Goal: Transaction & Acquisition: Download file/media

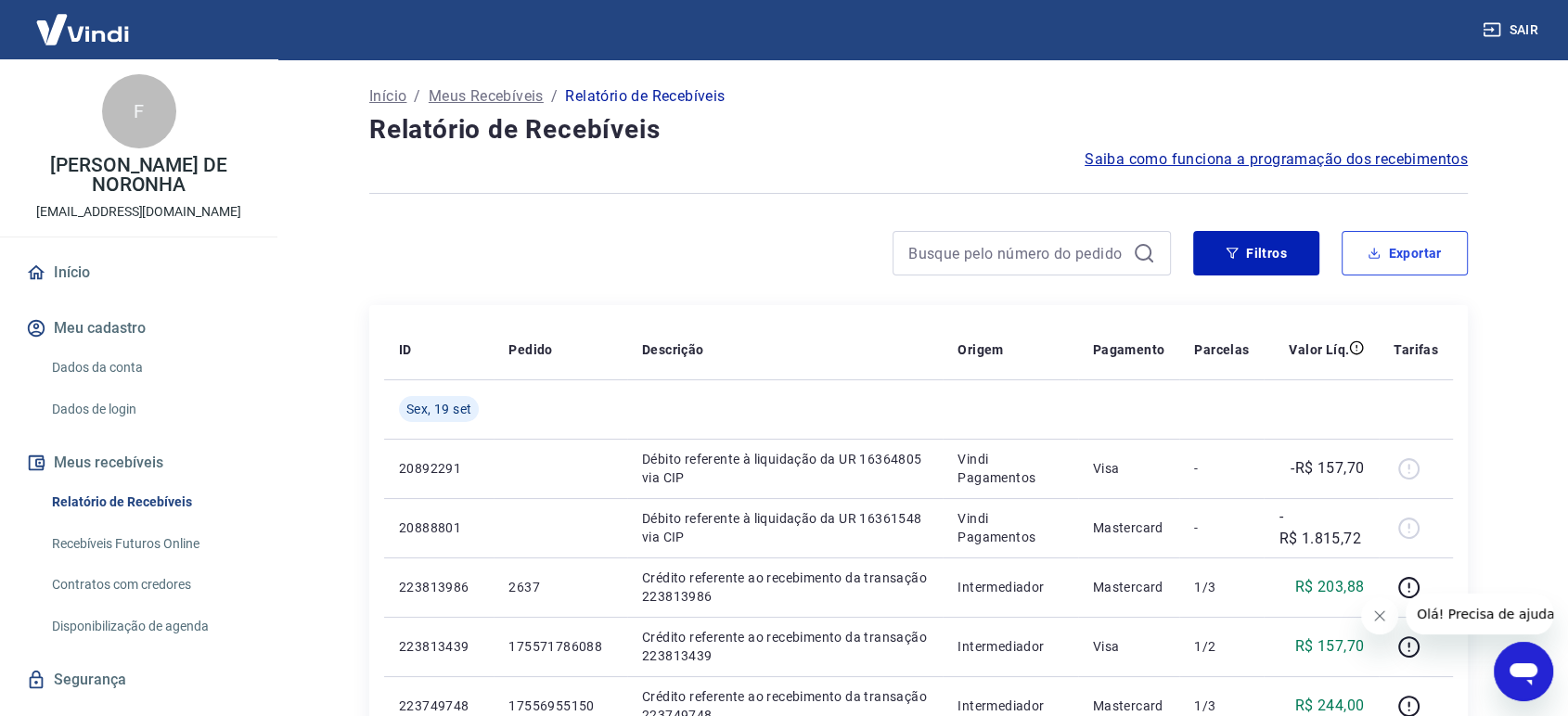
click at [1396, 240] on button "Exportar" at bounding box center [1404, 252] width 126 height 44
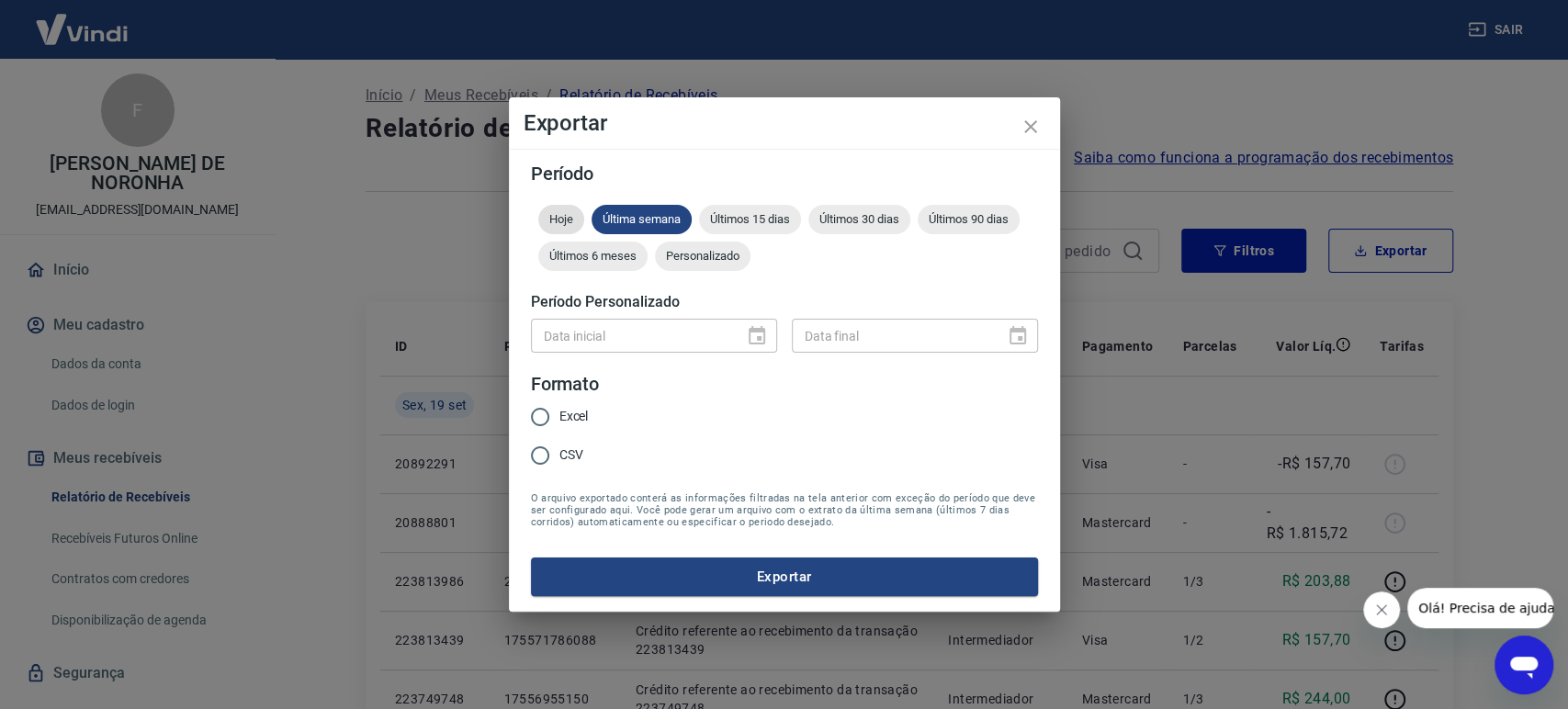
click at [550, 214] on span "Hoje" at bounding box center [561, 219] width 46 height 14
click at [559, 414] on span "Excel" at bounding box center [574, 417] width 29 height 19
click at [559, 414] on input "Excel" at bounding box center [540, 417] width 39 height 39
radio input "true"
click at [765, 571] on button "Exportar" at bounding box center [784, 577] width 506 height 39
